Goal: Check status: Check status

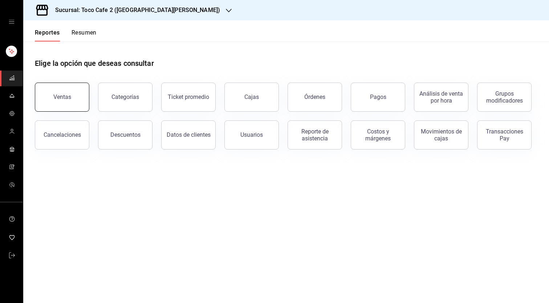
click at [46, 101] on button "Ventas" at bounding box center [62, 96] width 54 height 29
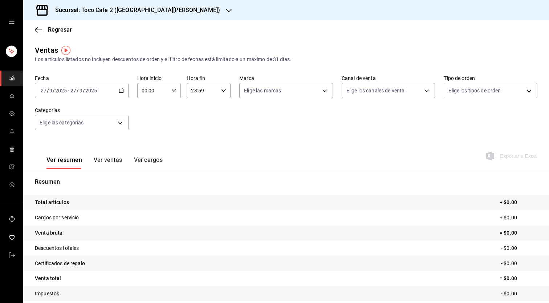
click at [226, 8] on icon "button" at bounding box center [229, 11] width 6 height 6
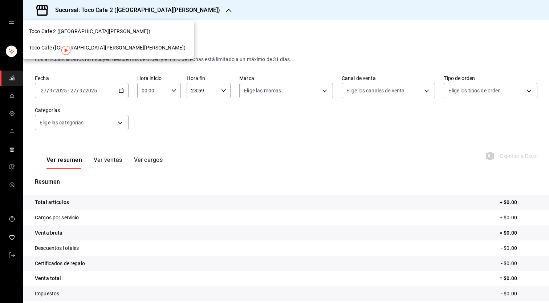
click at [87, 49] on span "Toco Cafe ([GEOGRAPHIC_DATA][PERSON_NAME][PERSON_NAME])" at bounding box center [107, 48] width 157 height 8
